Goal: Information Seeking & Learning: Check status

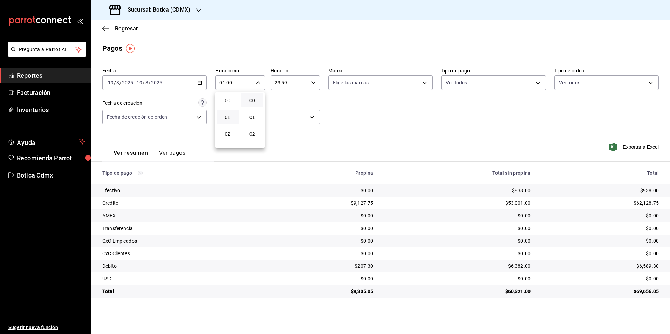
click at [128, 28] on div at bounding box center [335, 167] width 670 height 334
click at [127, 29] on span "Regresar" at bounding box center [126, 28] width 23 height 7
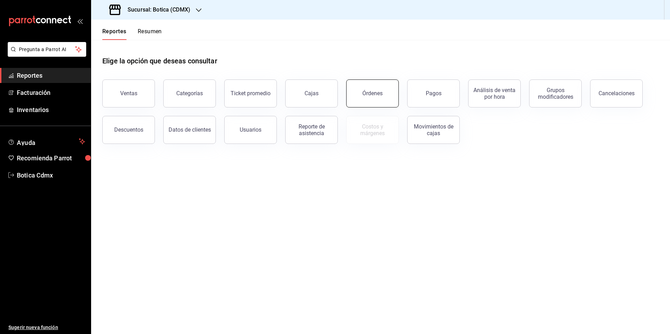
click at [370, 96] on div "Órdenes" at bounding box center [372, 93] width 20 height 7
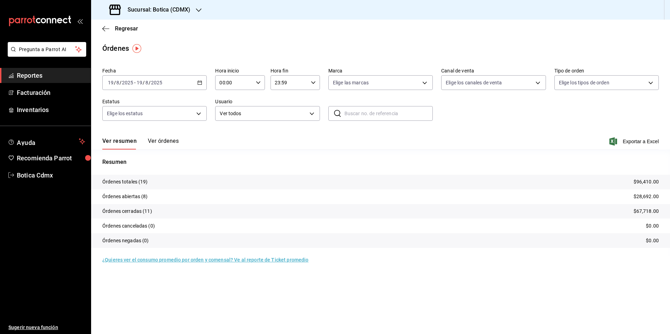
click at [233, 87] on input "00:00" at bounding box center [234, 83] width 38 height 14
click at [227, 117] on span "01" at bounding box center [228, 118] width 14 height 6
type input "01:00"
click at [129, 28] on div at bounding box center [335, 167] width 670 height 334
click at [124, 29] on span "Regresar" at bounding box center [126, 28] width 23 height 7
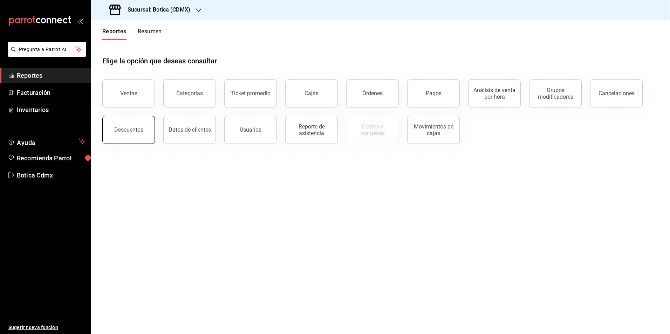
click at [129, 128] on div "Descuentos" at bounding box center [128, 130] width 29 height 7
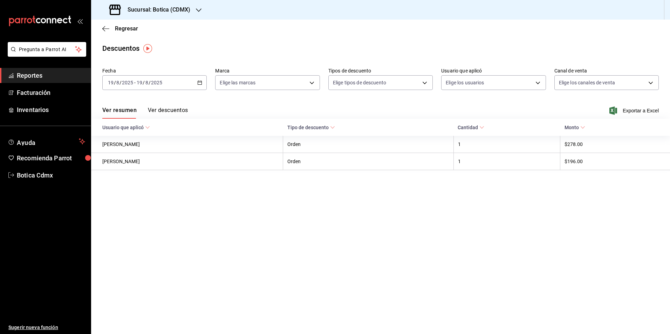
click at [171, 108] on button "Ver descuentos" at bounding box center [168, 113] width 40 height 12
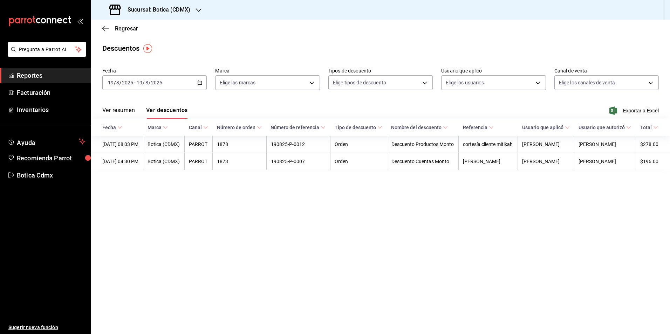
click at [173, 110] on button "Ver descuentos" at bounding box center [166, 113] width 41 height 12
